Goal: Transaction & Acquisition: Purchase product/service

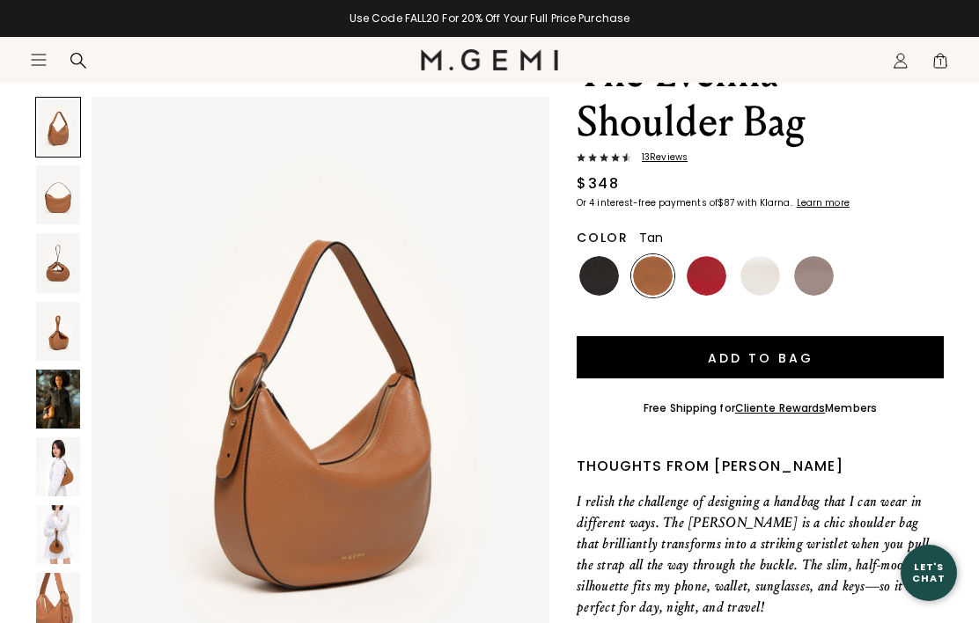
scroll to position [34, 0]
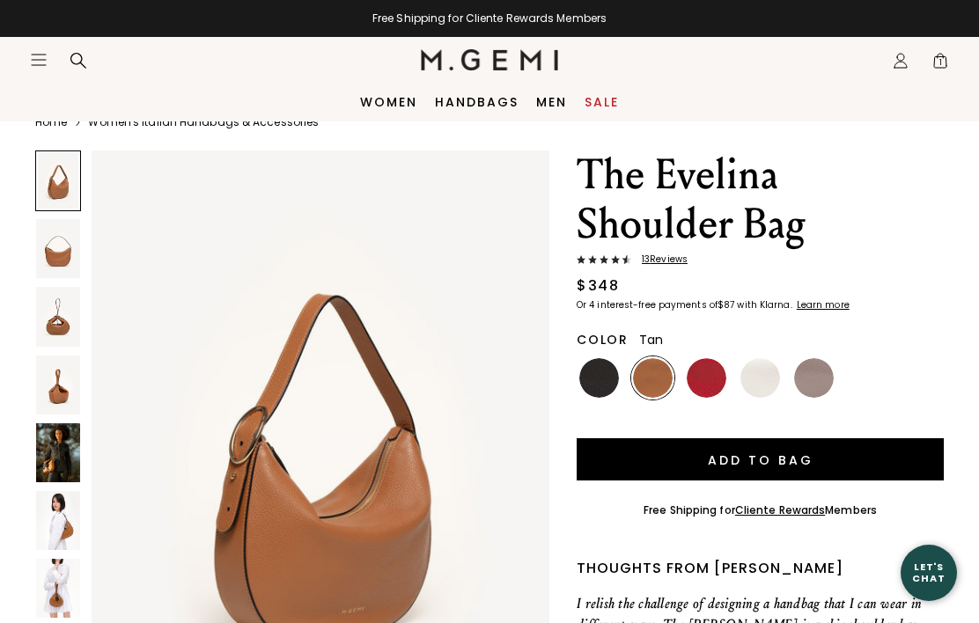
click at [64, 250] on img at bounding box center [58, 248] width 44 height 59
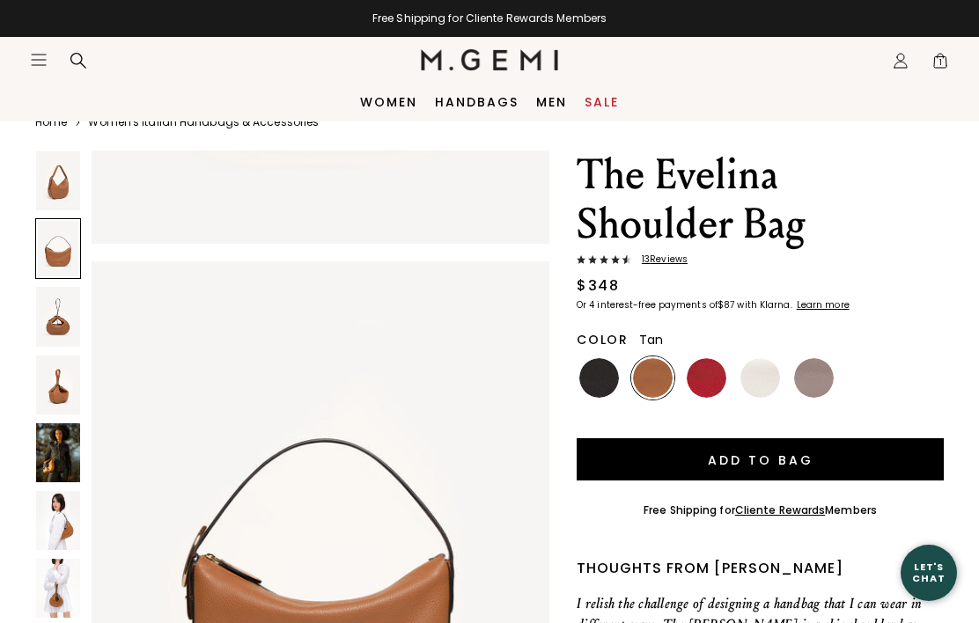
scroll to position [628, 0]
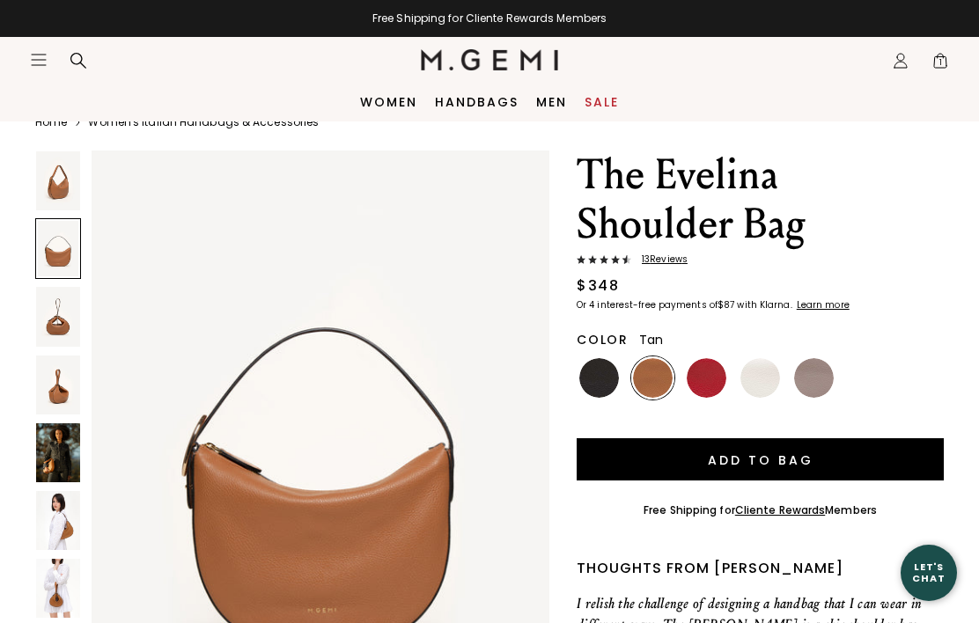
click at [70, 457] on img at bounding box center [58, 452] width 44 height 59
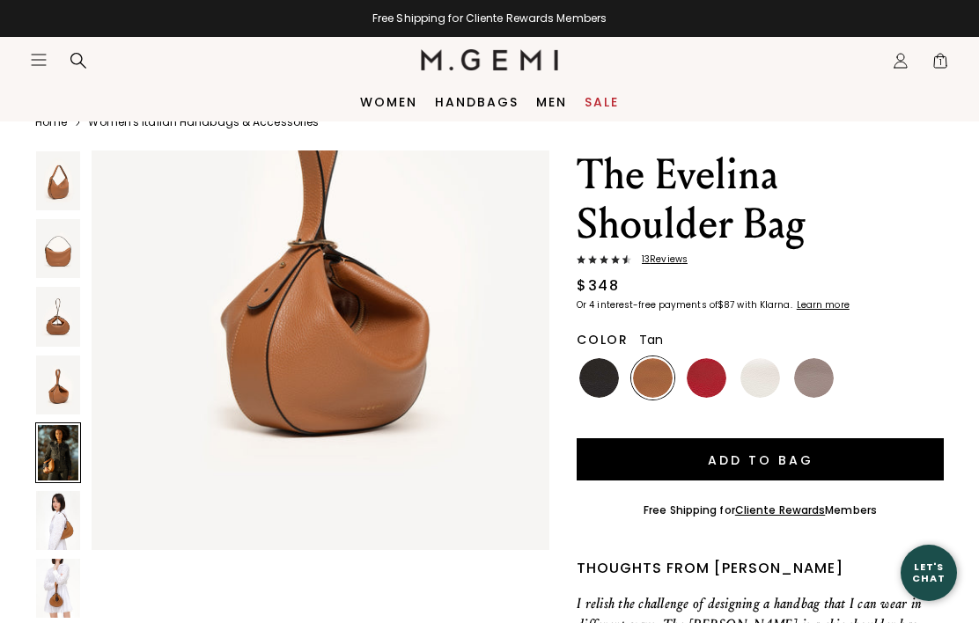
scroll to position [2510, 0]
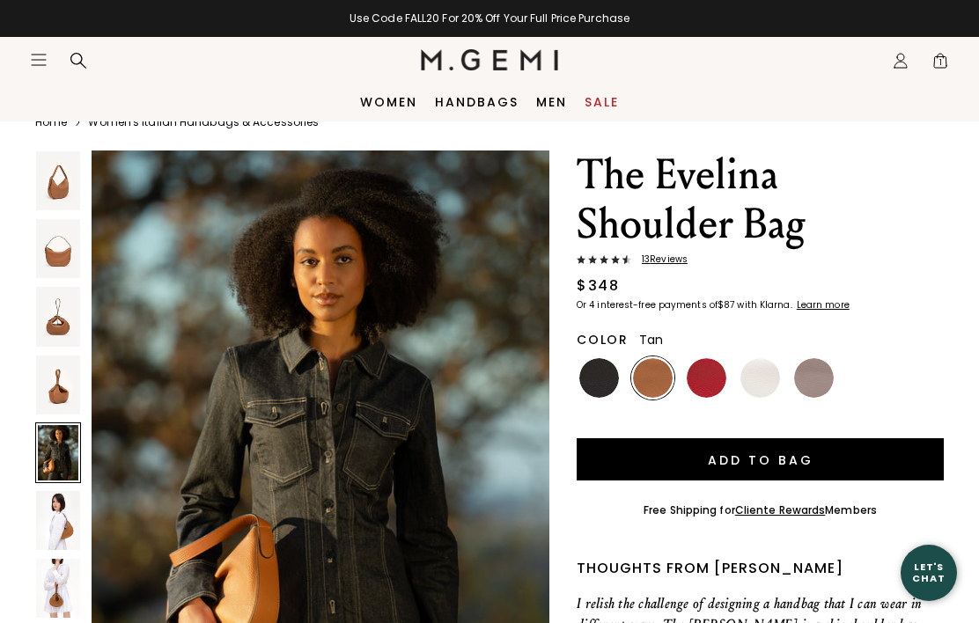
click at [664, 256] on span "13 Review s" at bounding box center [659, 259] width 56 height 11
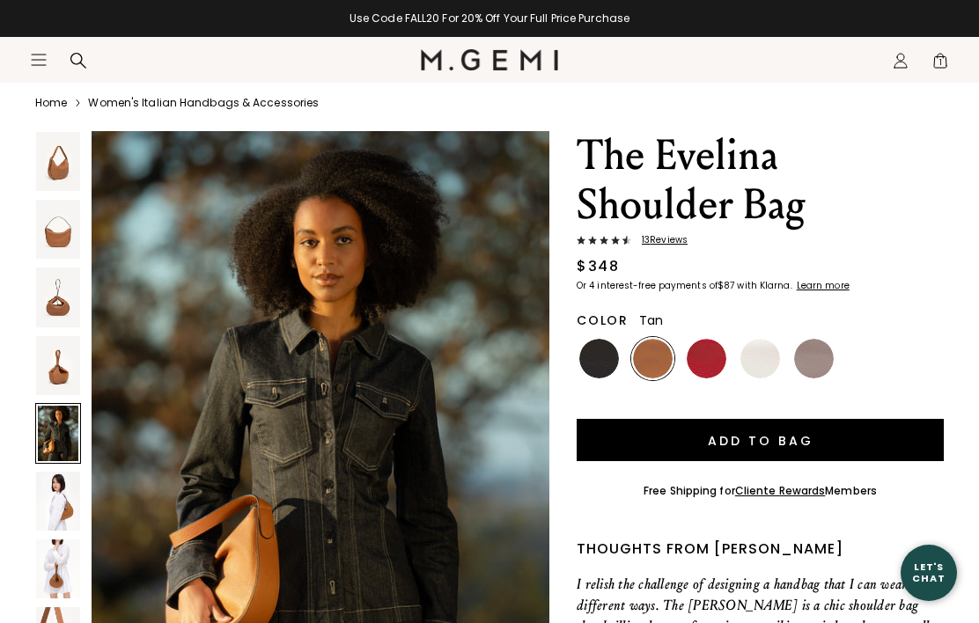
scroll to position [3299, 0]
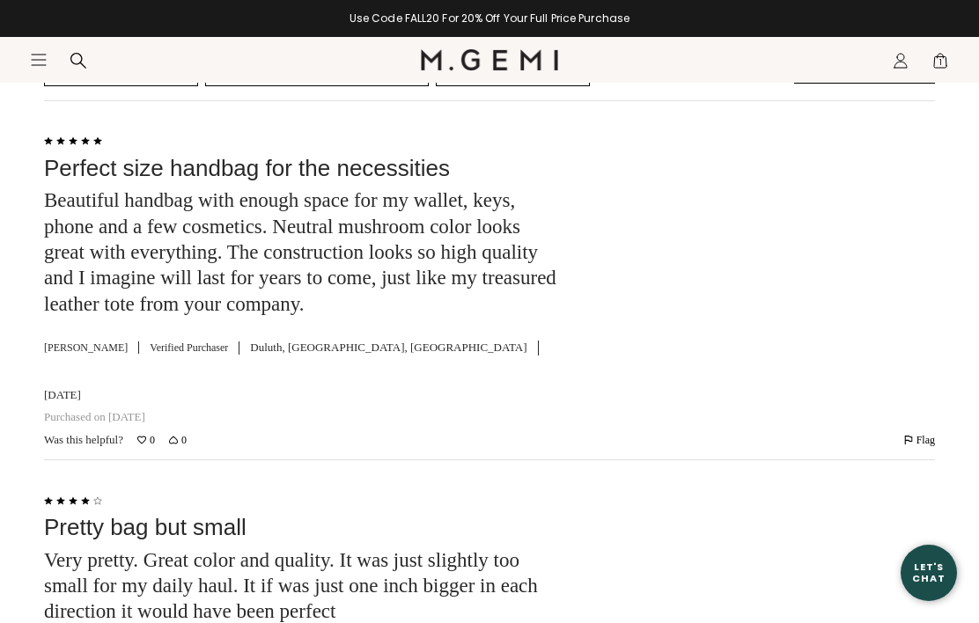
scroll to position [111, 0]
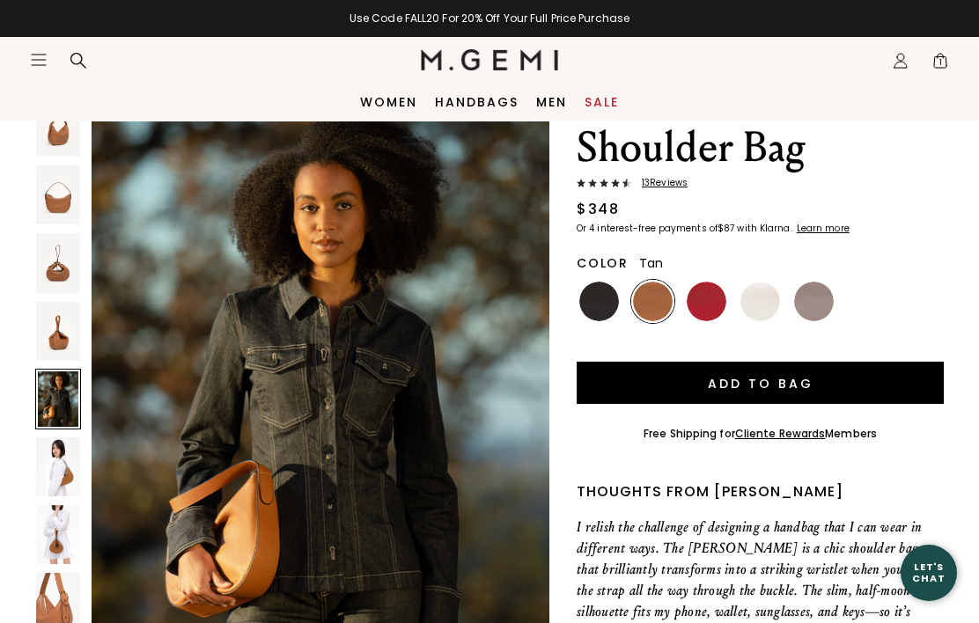
click at [47, 45] on nav "Icons/20x20/hamburger@2x Women Shop All Shoes New Arrivals Bestsellers Essentia…" at bounding box center [225, 60] width 391 height 46
click at [45, 55] on icon "Open site menu" at bounding box center [39, 60] width 14 height 11
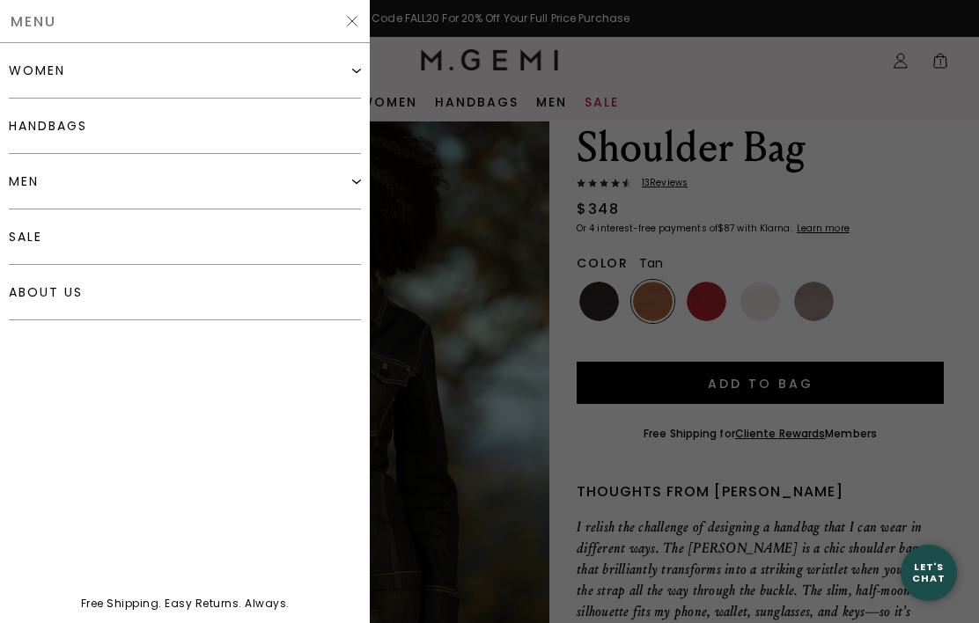
click at [124, 66] on div "women" at bounding box center [185, 70] width 352 height 55
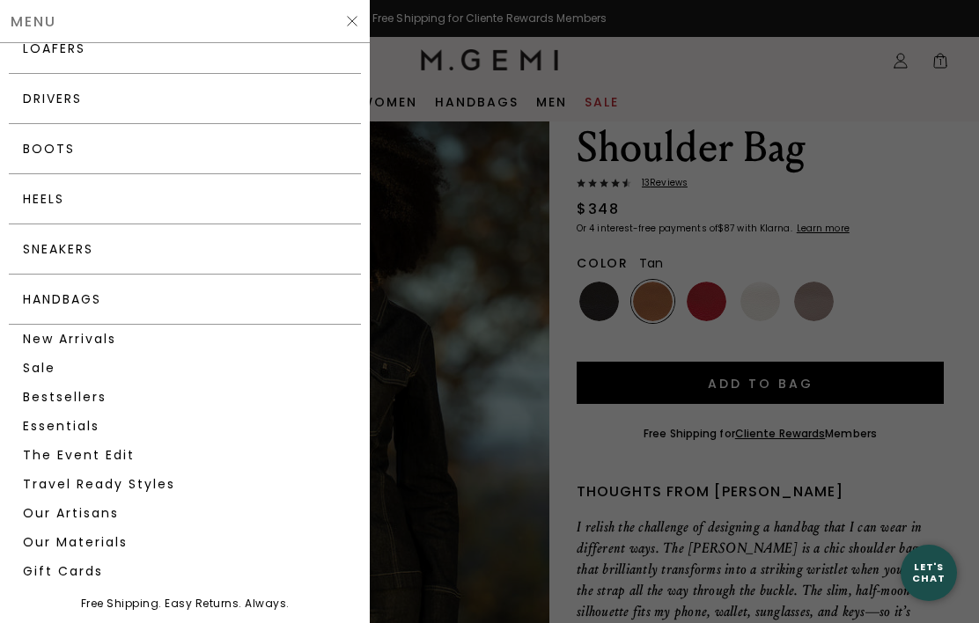
scroll to position [176, 0]
click at [83, 349] on link "New Arrivals" at bounding box center [185, 338] width 352 height 29
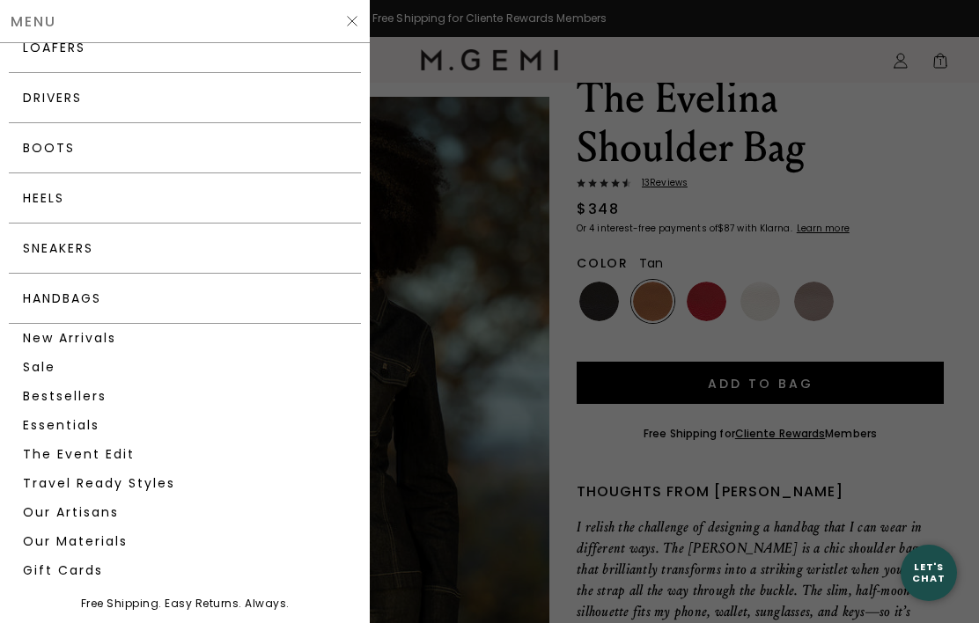
click at [98, 336] on link "New Arrivals" at bounding box center [185, 338] width 352 height 29
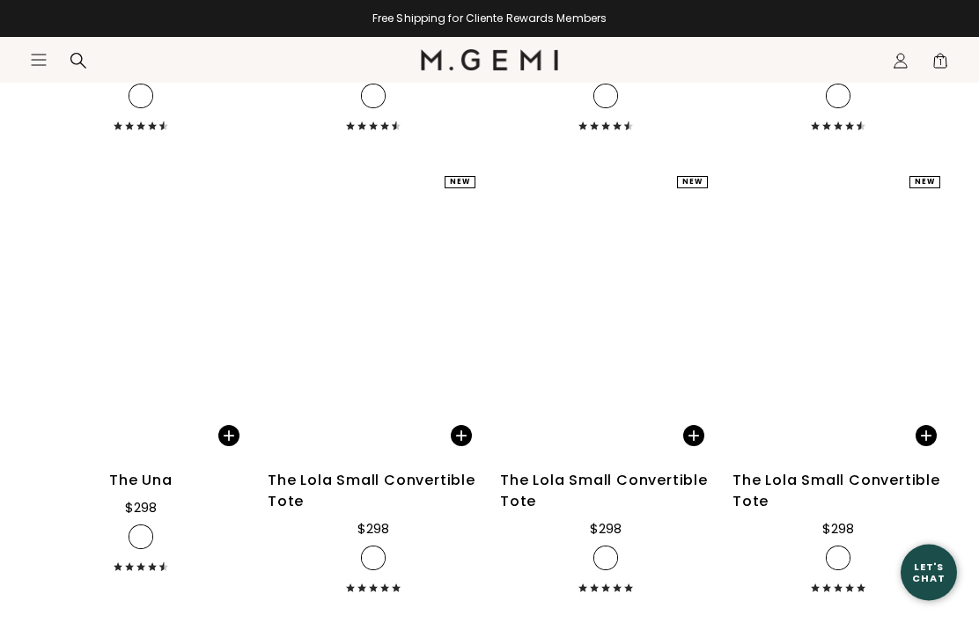
scroll to position [6759, 0]
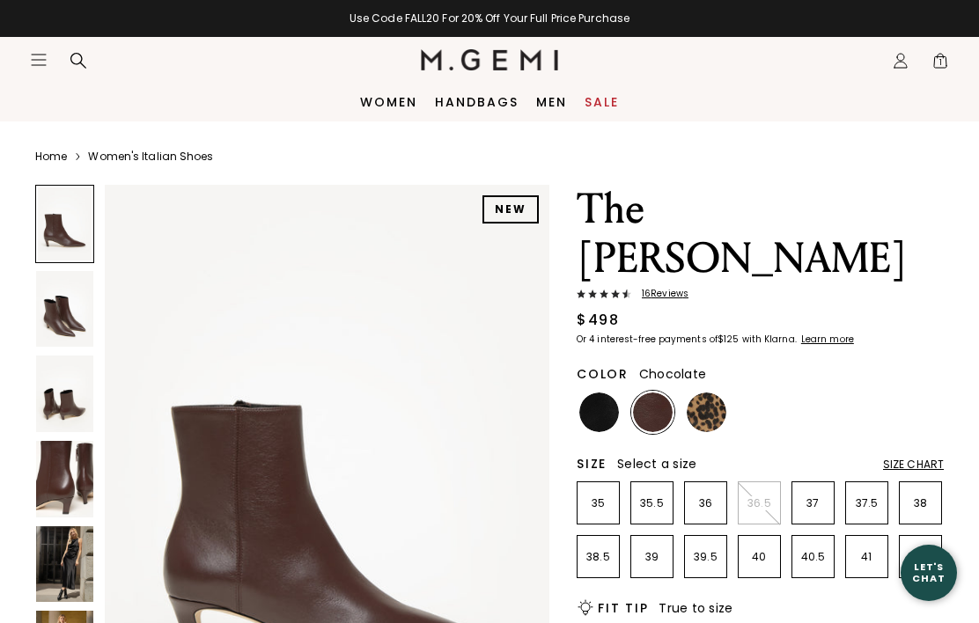
click at [710, 393] on img at bounding box center [707, 413] width 40 height 40
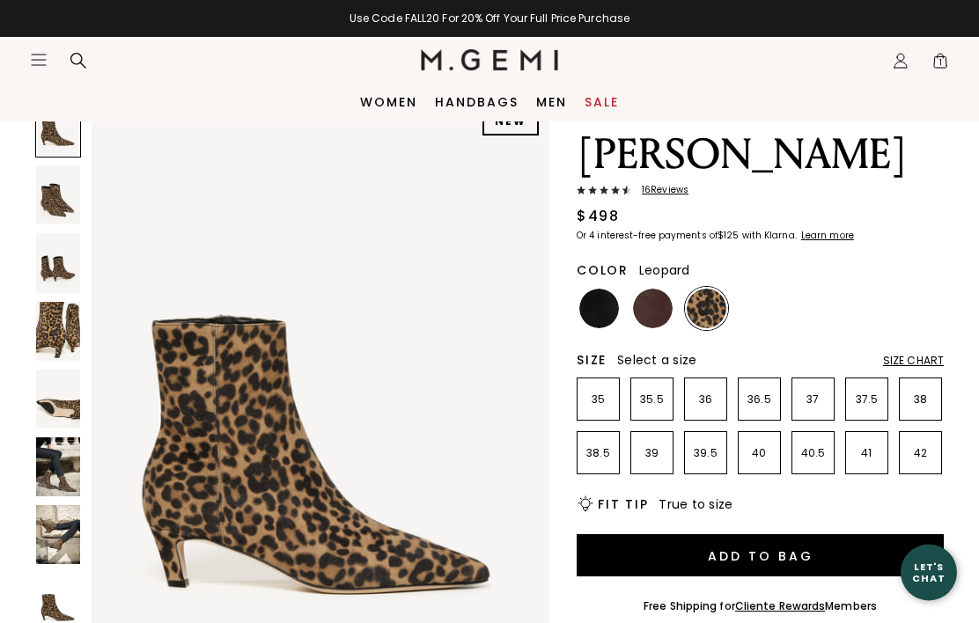
scroll to position [104, 0]
click at [650, 289] on img at bounding box center [653, 309] width 40 height 40
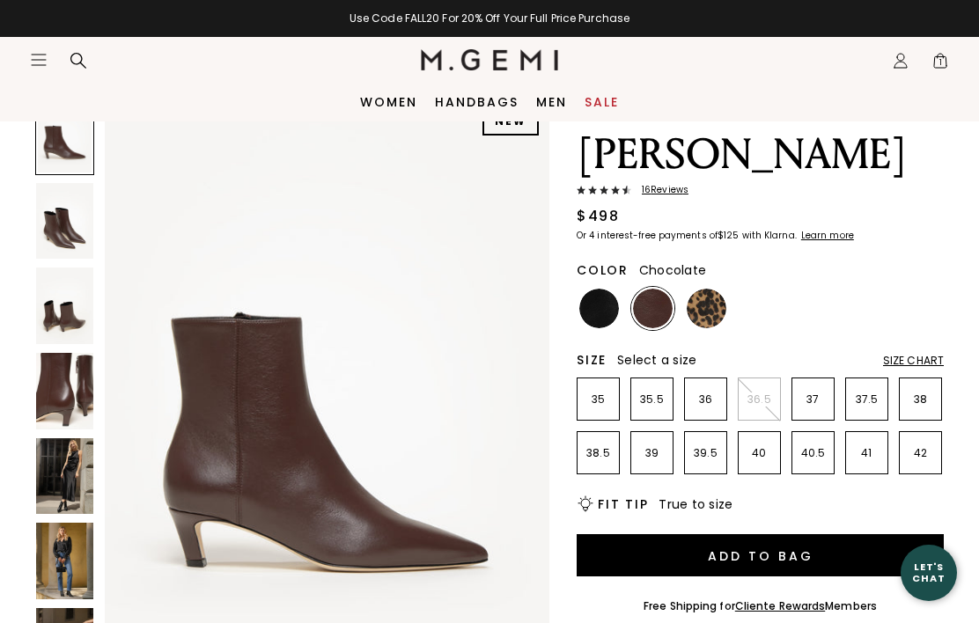
click at [673, 185] on div "16 Review s" at bounding box center [760, 192] width 367 height 14
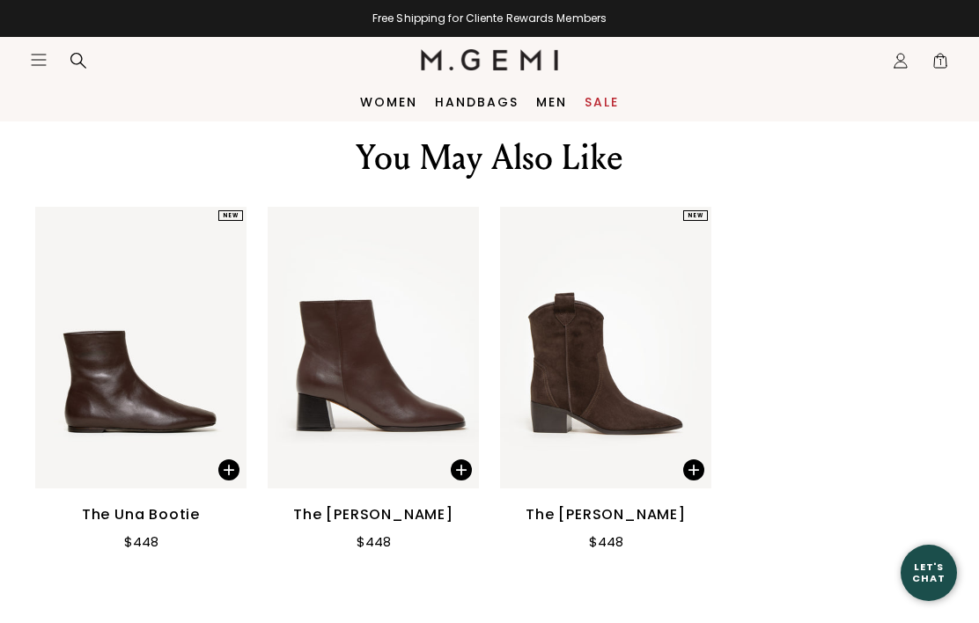
scroll to position [2270, 0]
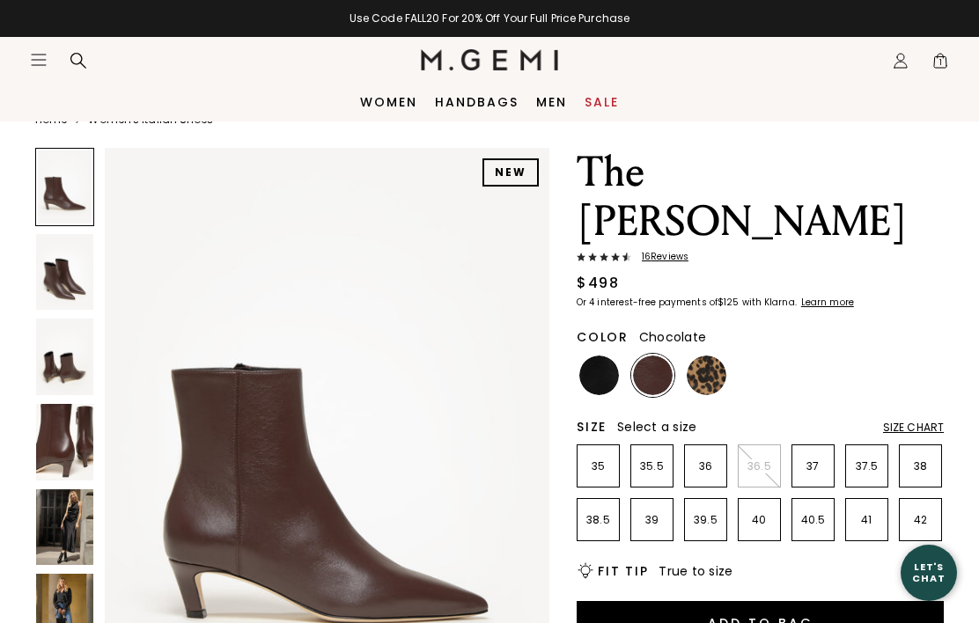
scroll to position [34, 0]
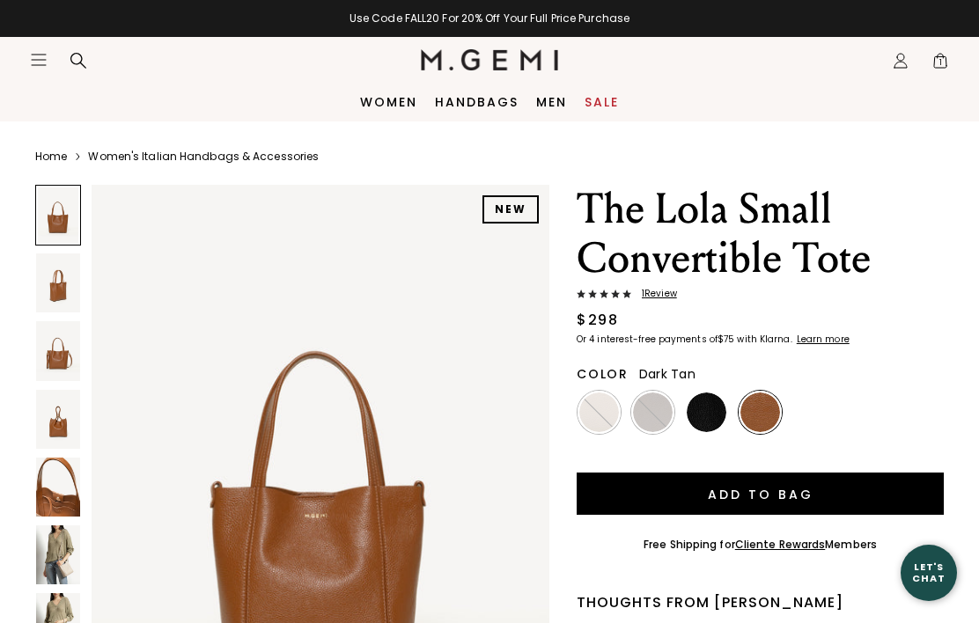
click at [666, 290] on span "1 Review" at bounding box center [654, 294] width 46 height 11
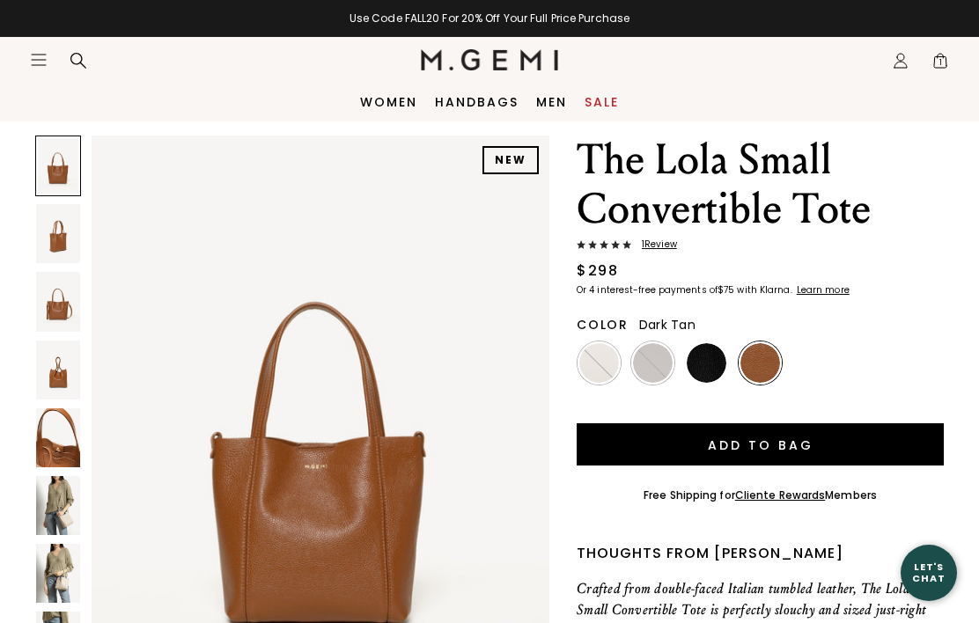
scroll to position [48, 0]
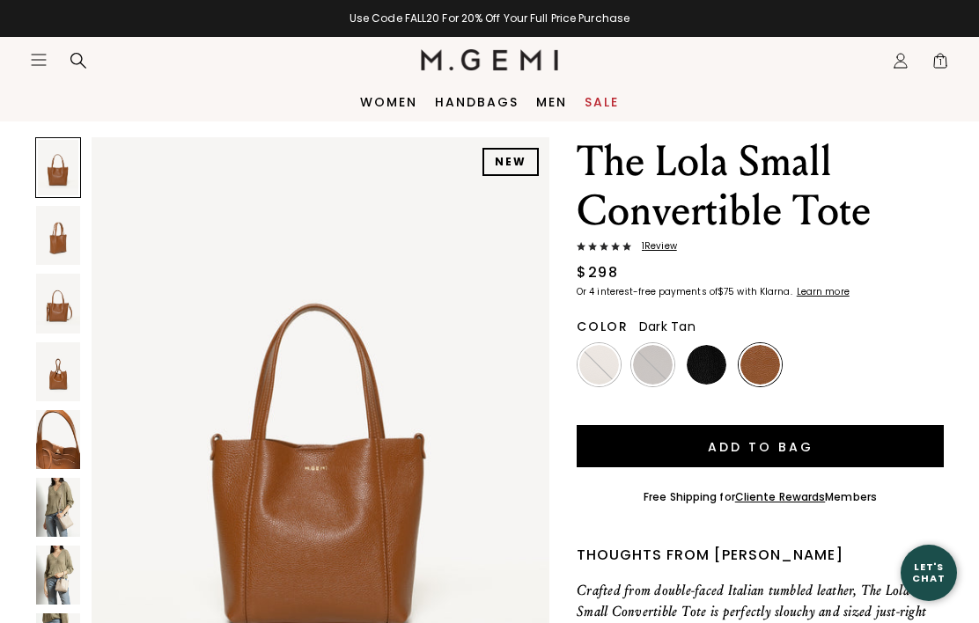
click at [809, 437] on button "Add to Bag" at bounding box center [760, 446] width 367 height 42
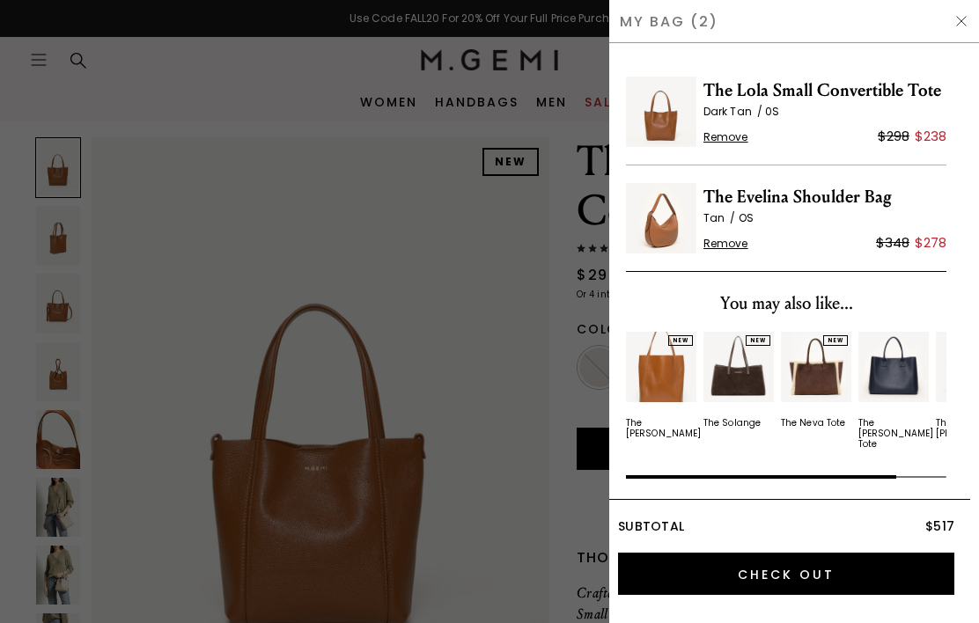
scroll to position [0, 0]
click at [725, 246] on span "Remove" at bounding box center [725, 244] width 45 height 14
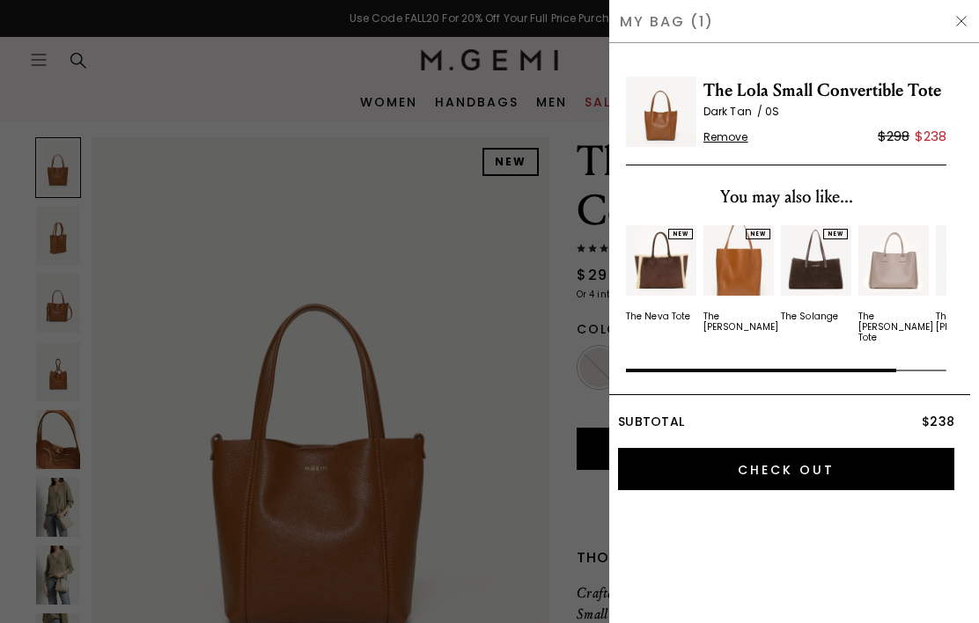
click at [827, 457] on input "Check Out" at bounding box center [786, 469] width 336 height 42
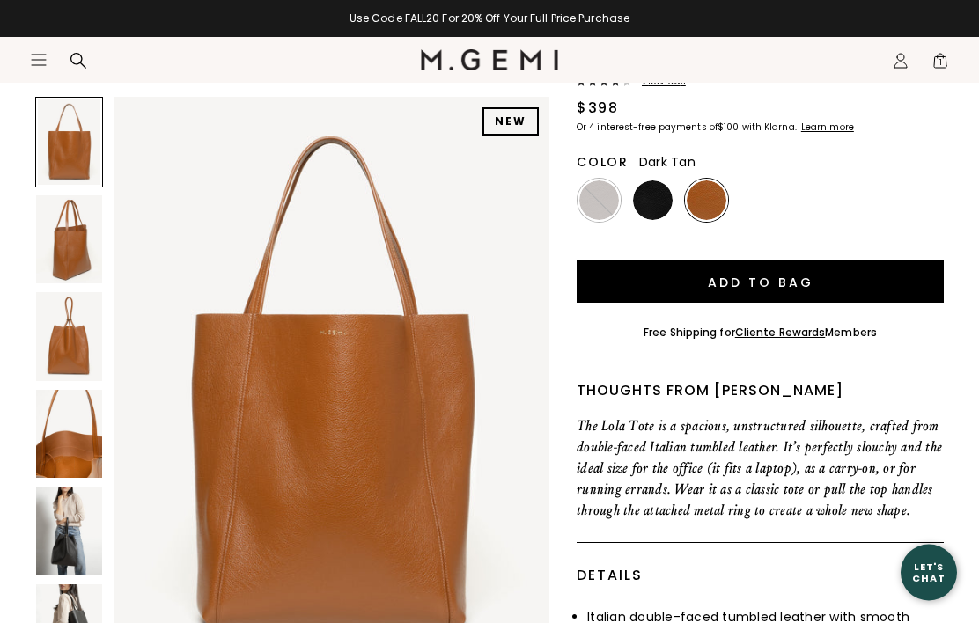
scroll to position [212, 0]
click at [74, 541] on img at bounding box center [69, 531] width 66 height 89
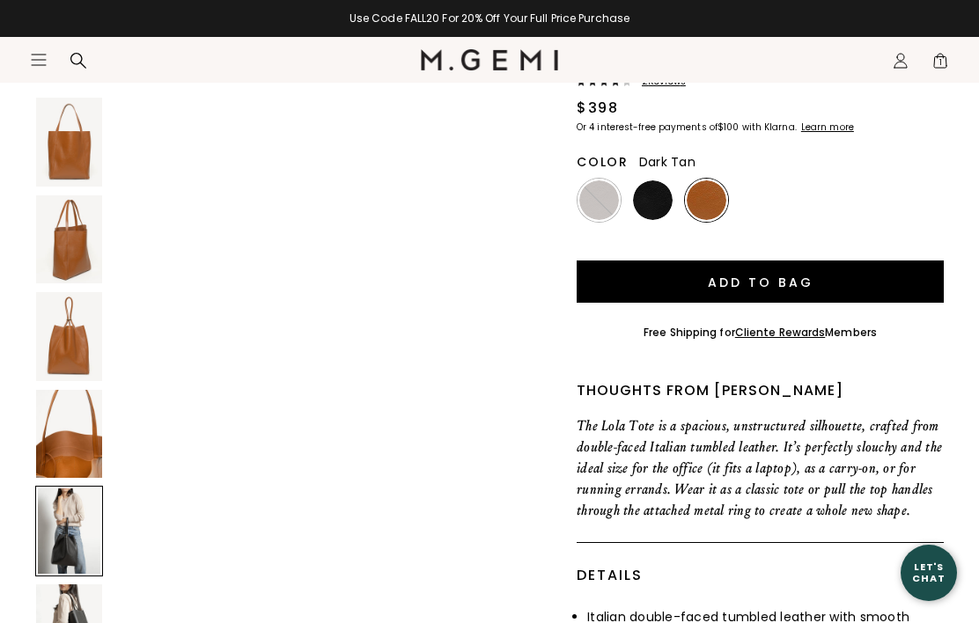
scroll to position [2392, 0]
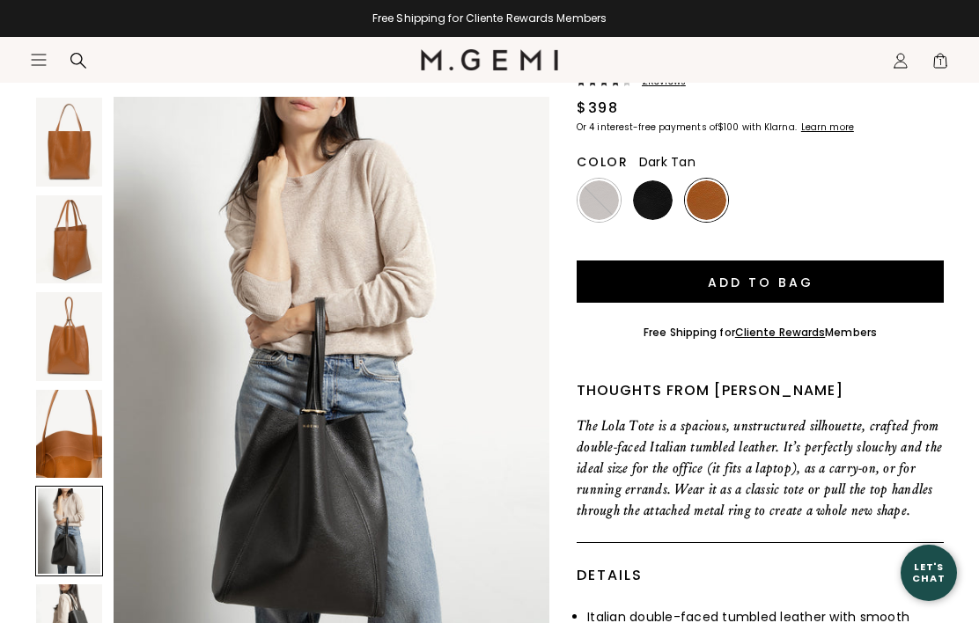
click at [75, 622] on img at bounding box center [69, 628] width 66 height 89
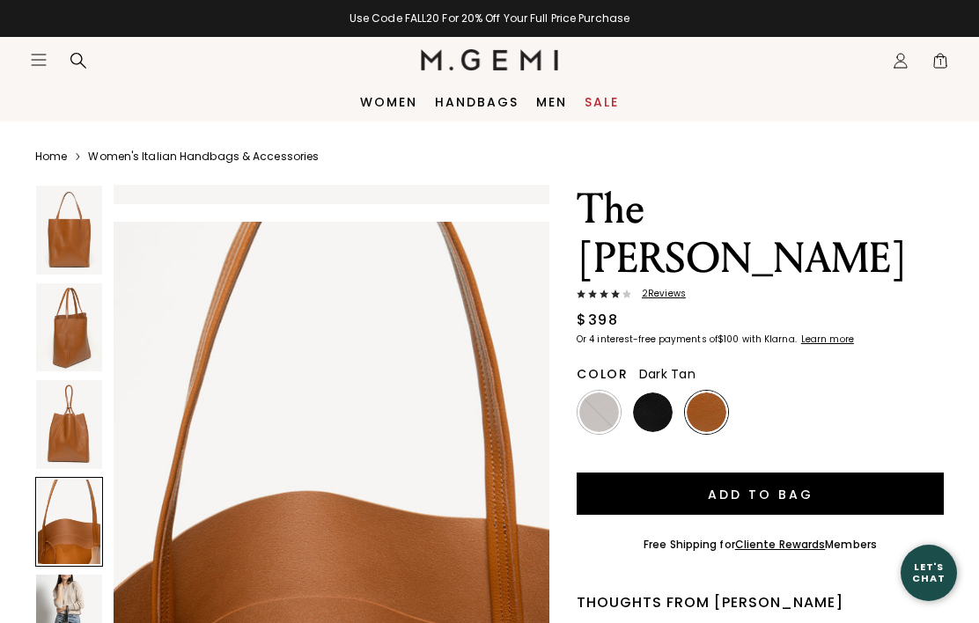
scroll to position [1755, 0]
